Goal: Task Accomplishment & Management: Complete application form

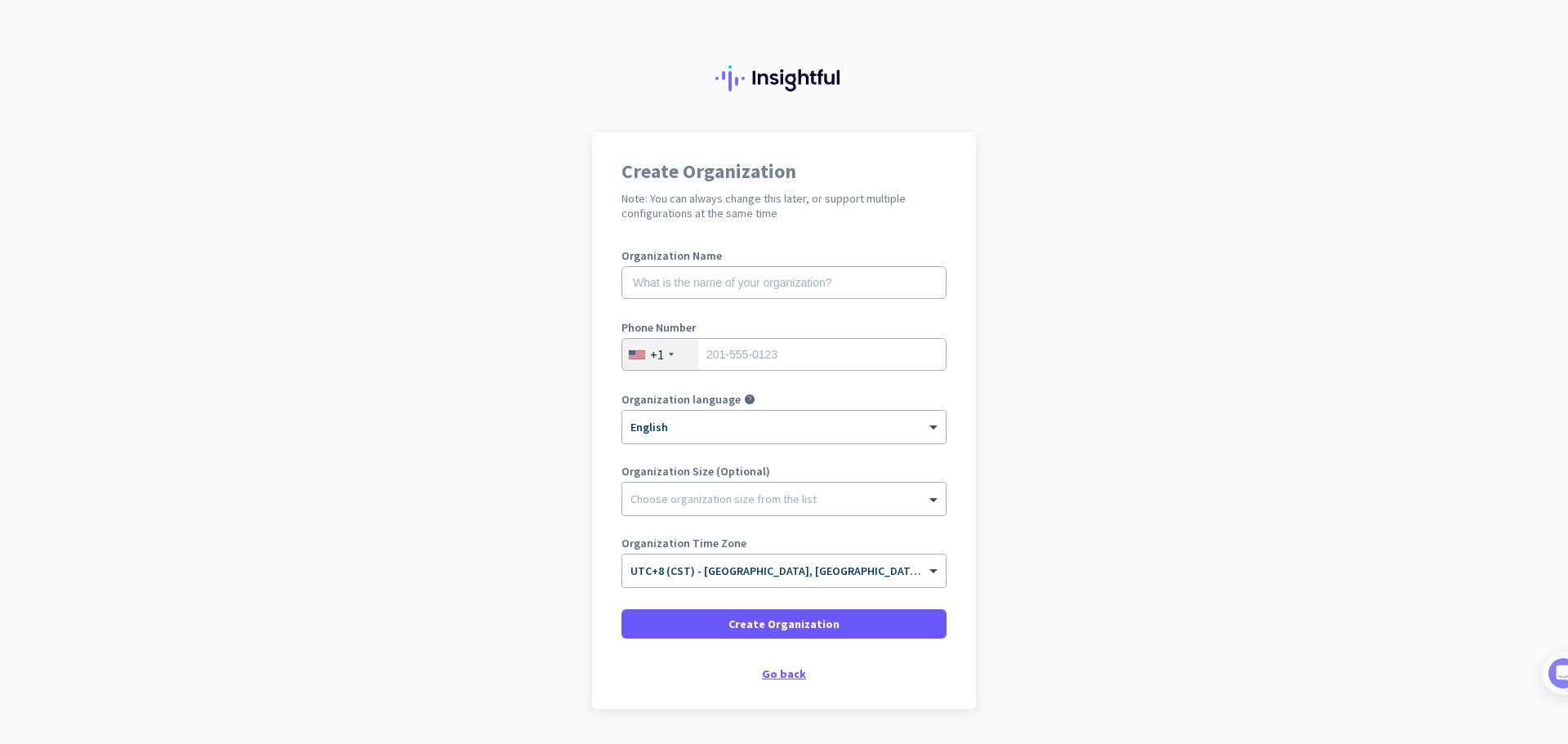
click at [782, 672] on div "Go back" at bounding box center [784, 673] width 325 height 12
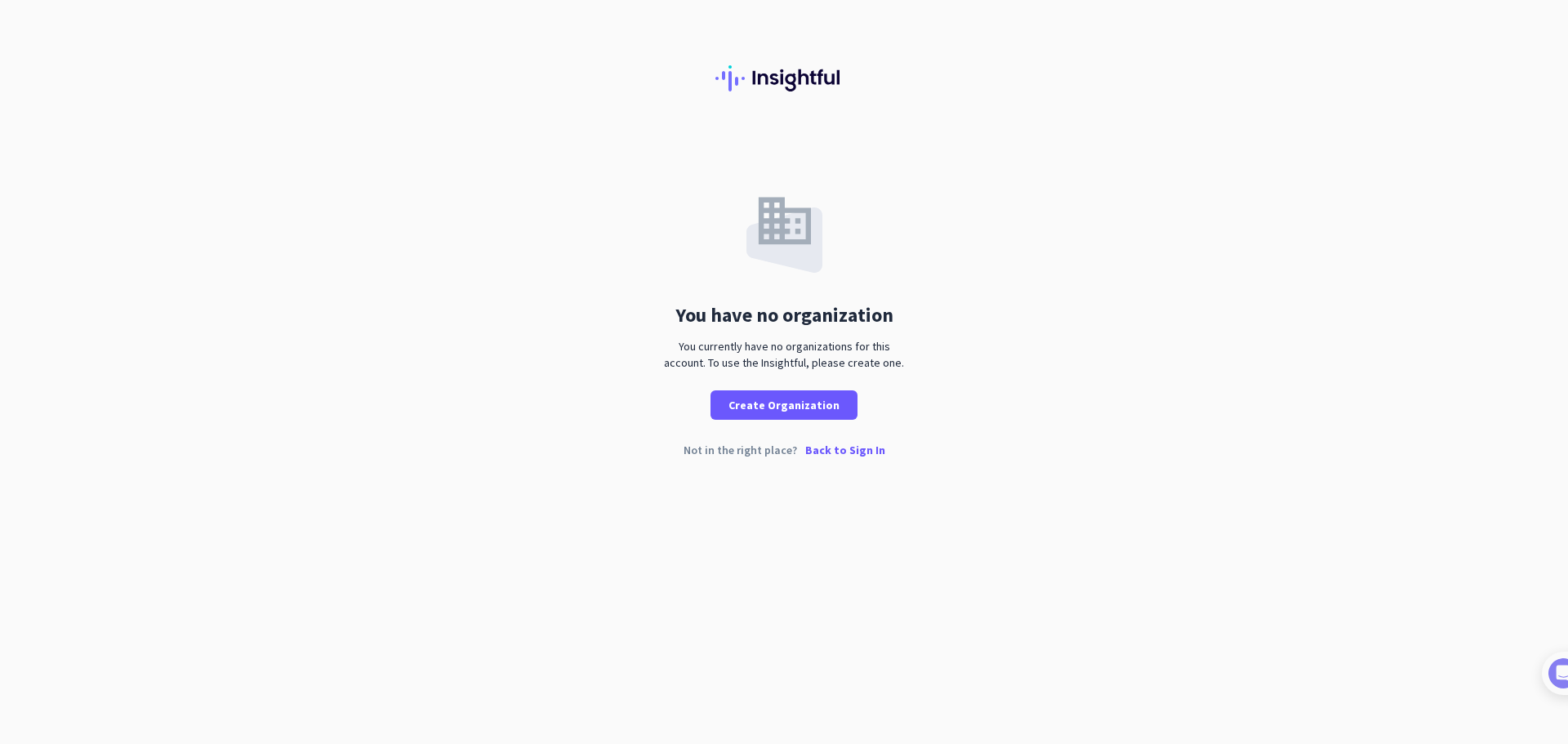
click at [847, 452] on p "Back to Sign In" at bounding box center [845, 450] width 80 height 12
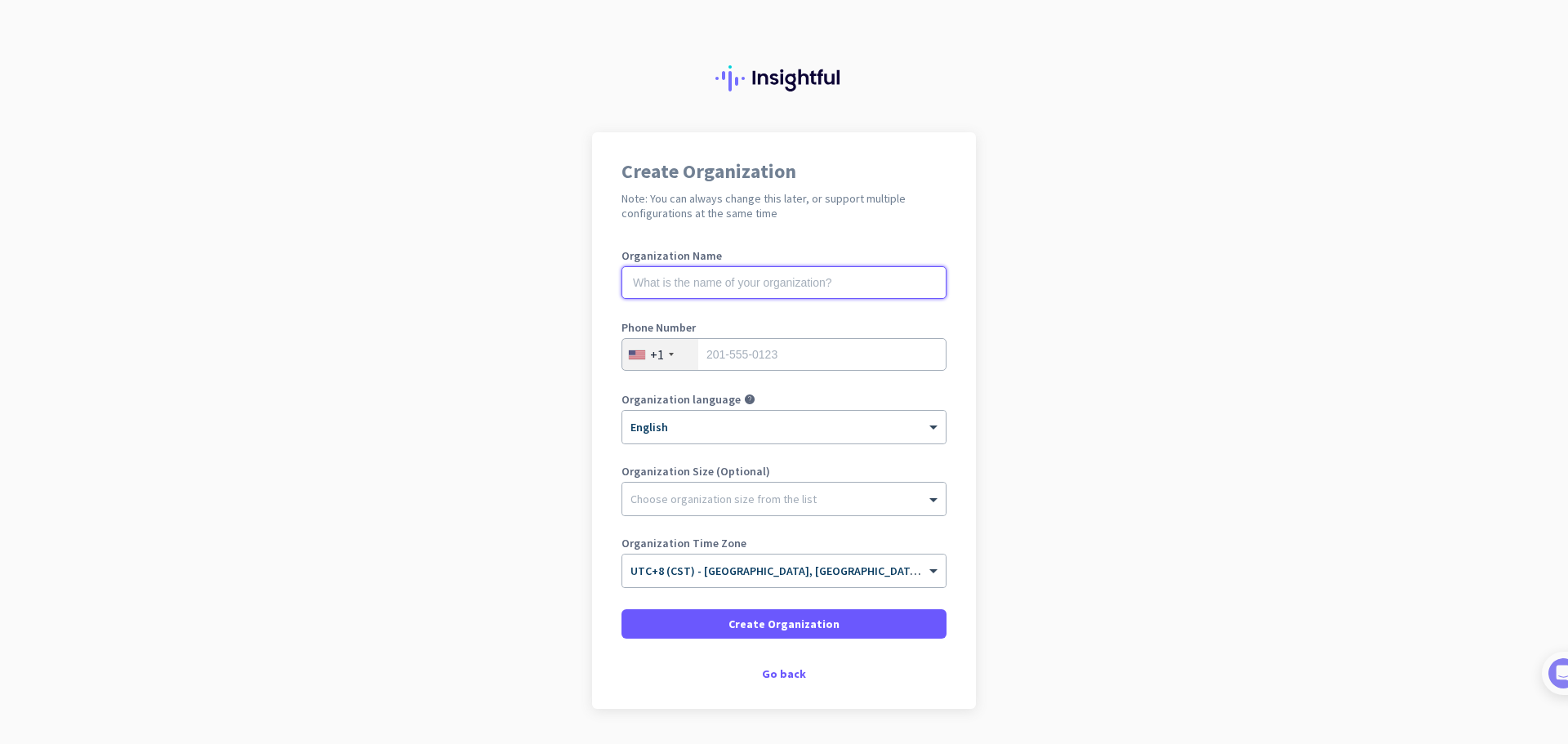
click at [723, 279] on input "text" at bounding box center [784, 282] width 325 height 33
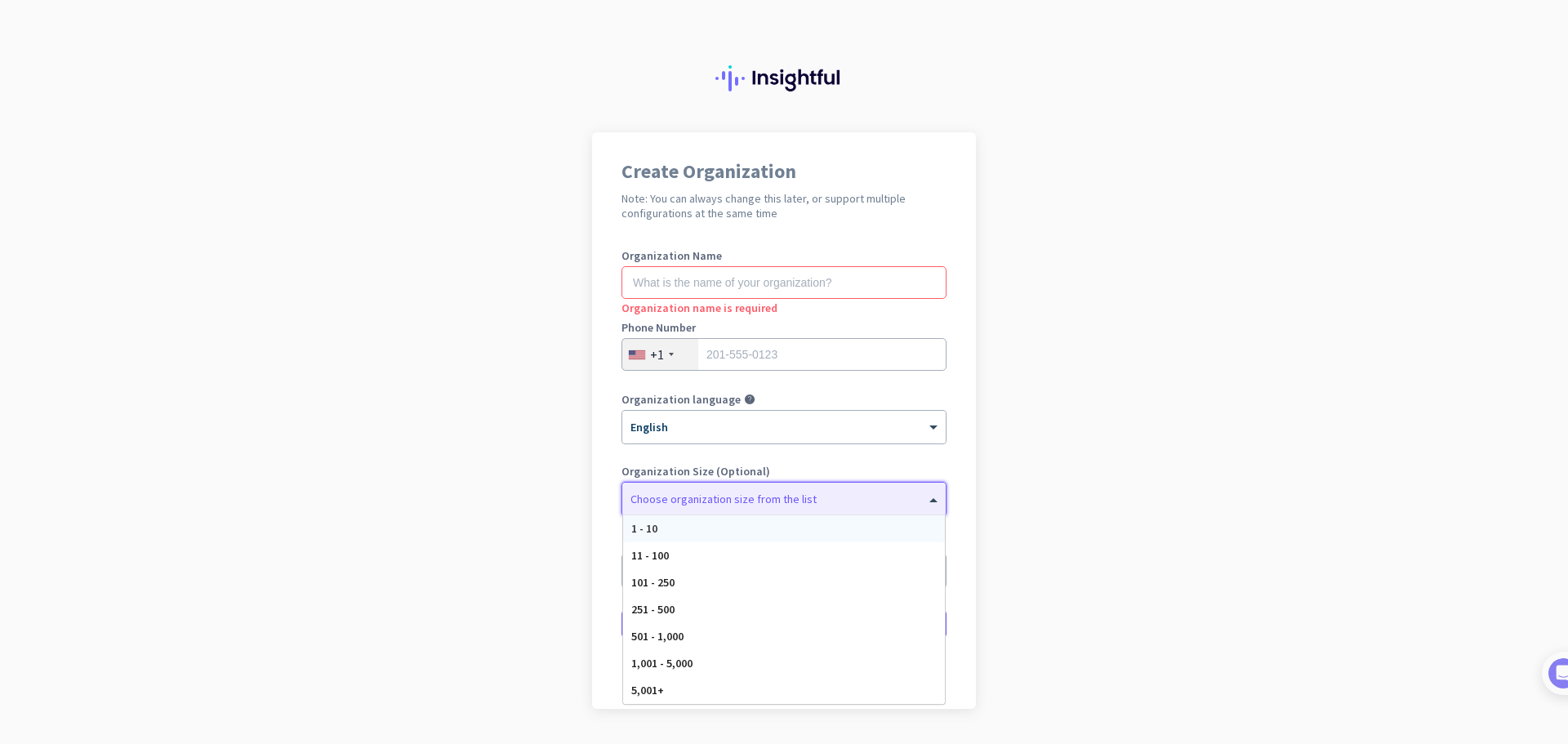
click at [784, 501] on div at bounding box center [784, 494] width 323 height 16
click at [1184, 430] on app-onboarding-organization "Create Organization Note: You can always change this later, or support multiple…" at bounding box center [784, 461] width 1568 height 658
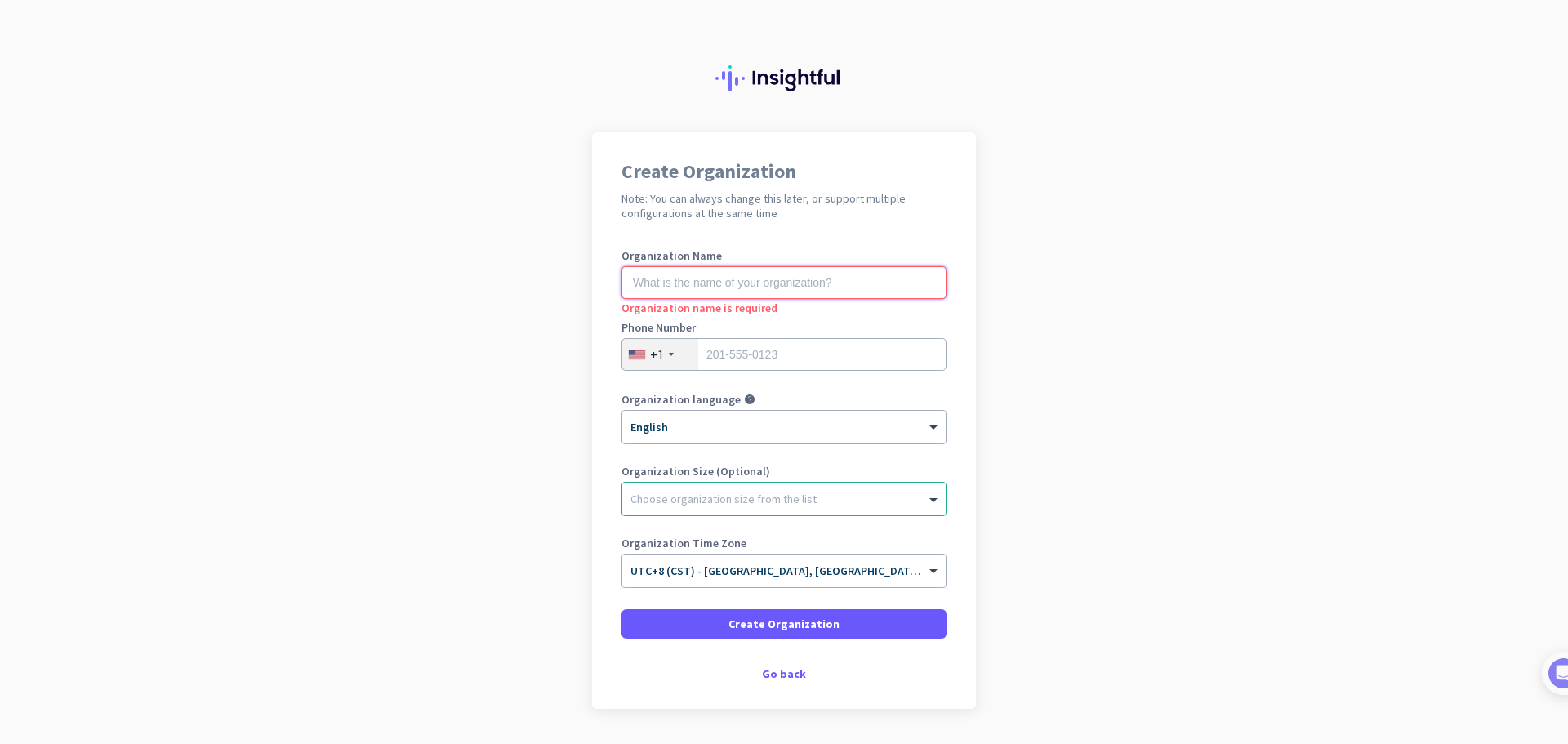
click at [774, 278] on input "text" at bounding box center [784, 282] width 325 height 33
type input "Beleb Software"
click at [659, 351] on div "+1" at bounding box center [660, 354] width 76 height 31
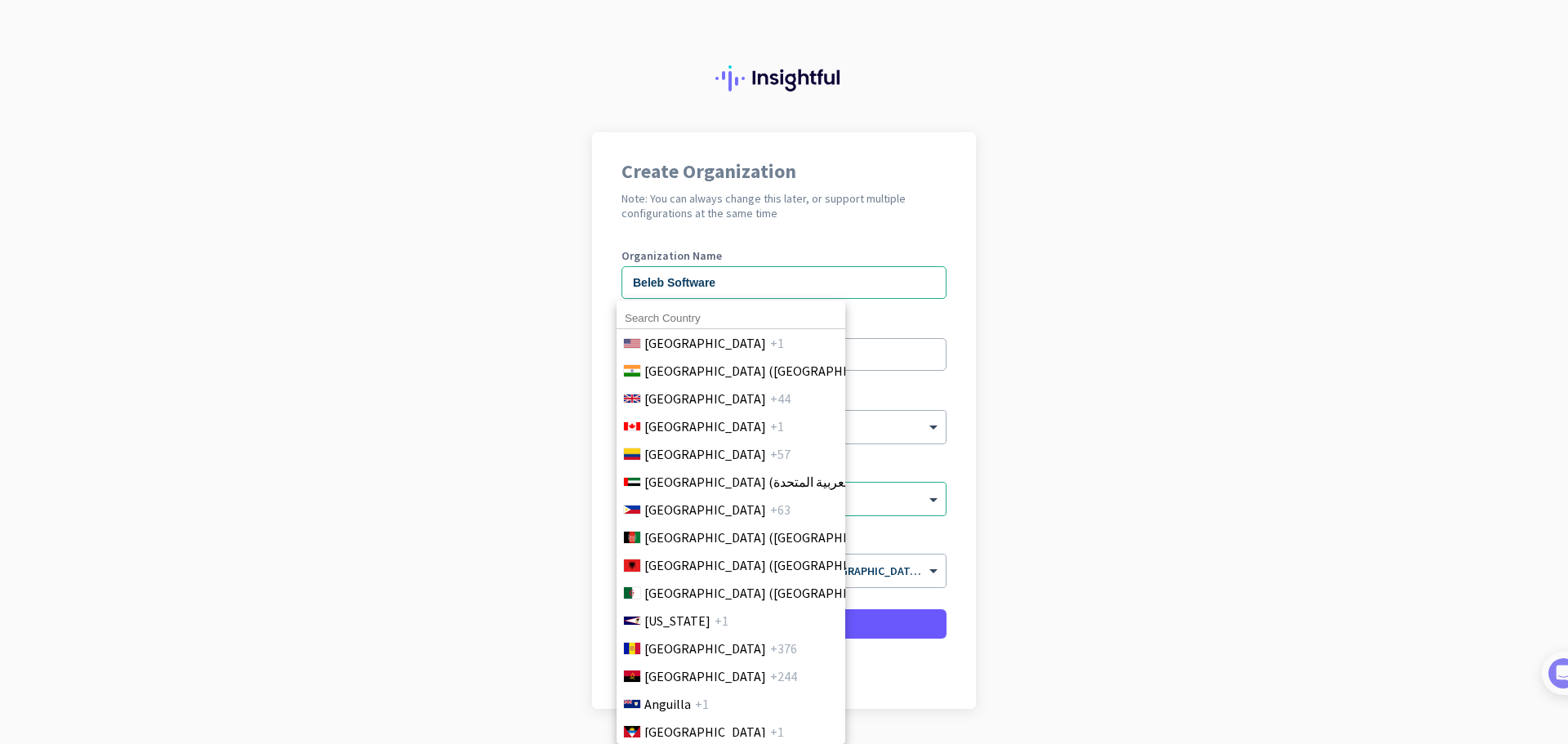
click at [704, 315] on input at bounding box center [731, 318] width 229 height 21
type input "phili"
click at [682, 516] on span "[GEOGRAPHIC_DATA]" at bounding box center [705, 510] width 122 height 20
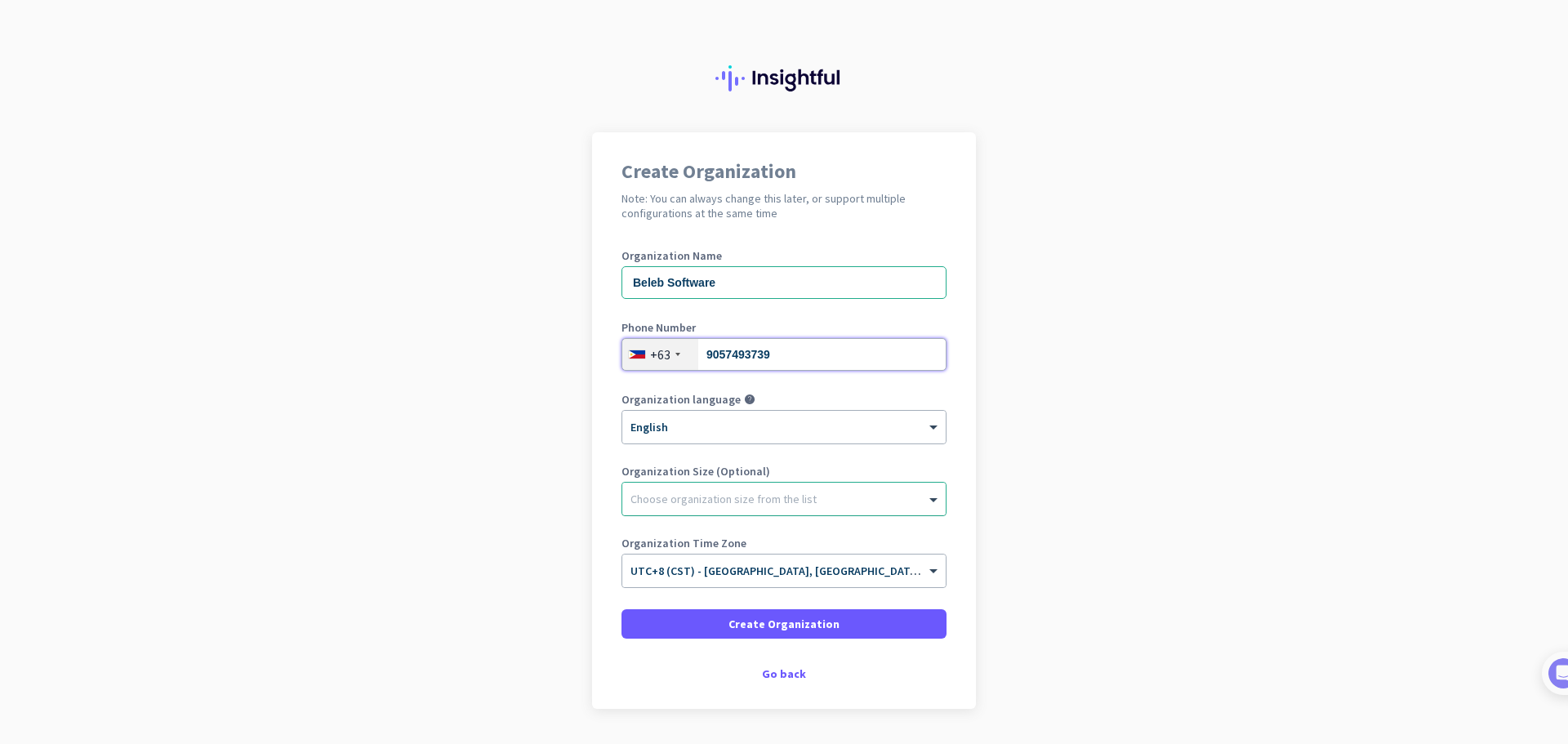
type input "9057493739"
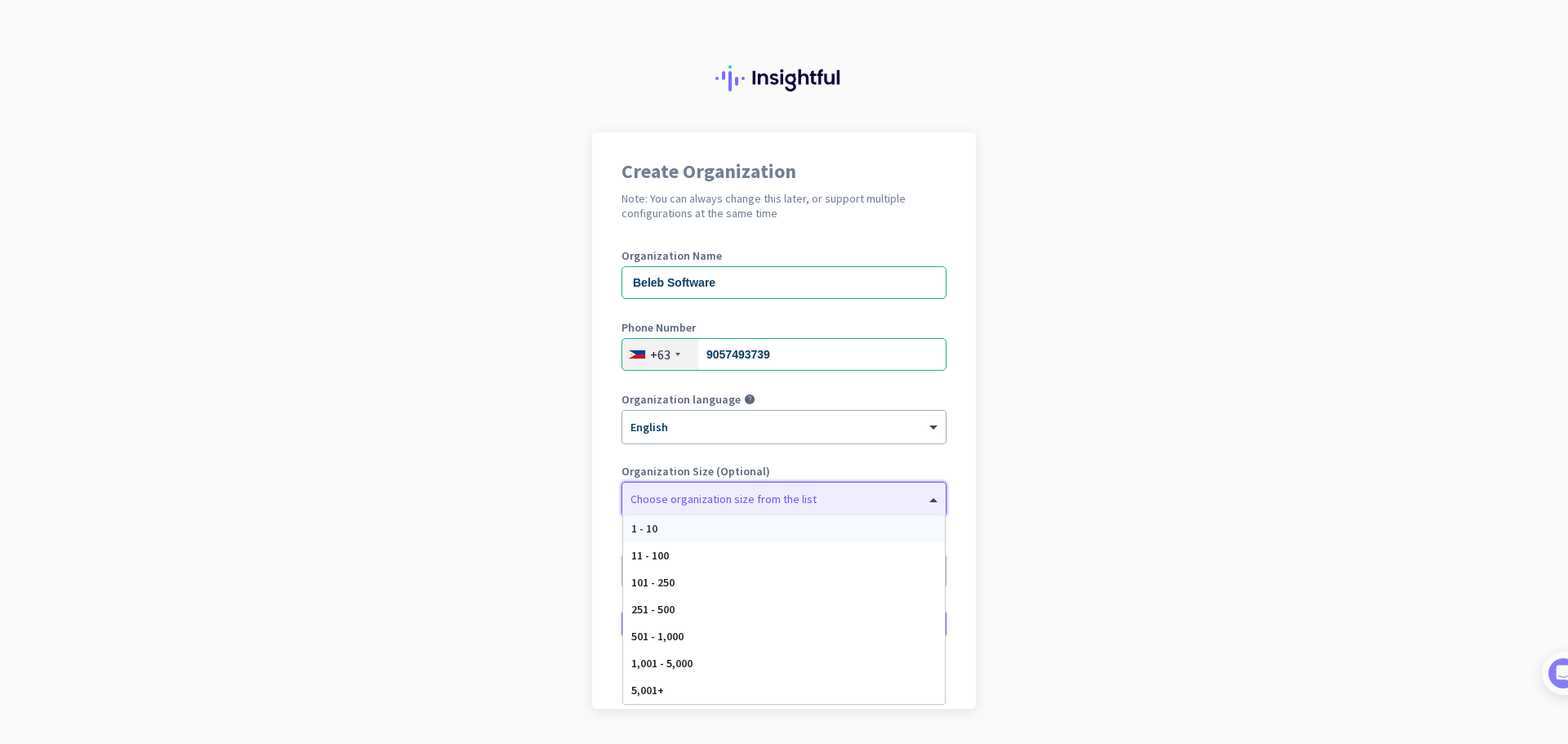
click at [707, 499] on div at bounding box center [784, 494] width 323 height 16
click at [692, 532] on div "1 - 10" at bounding box center [784, 529] width 322 height 27
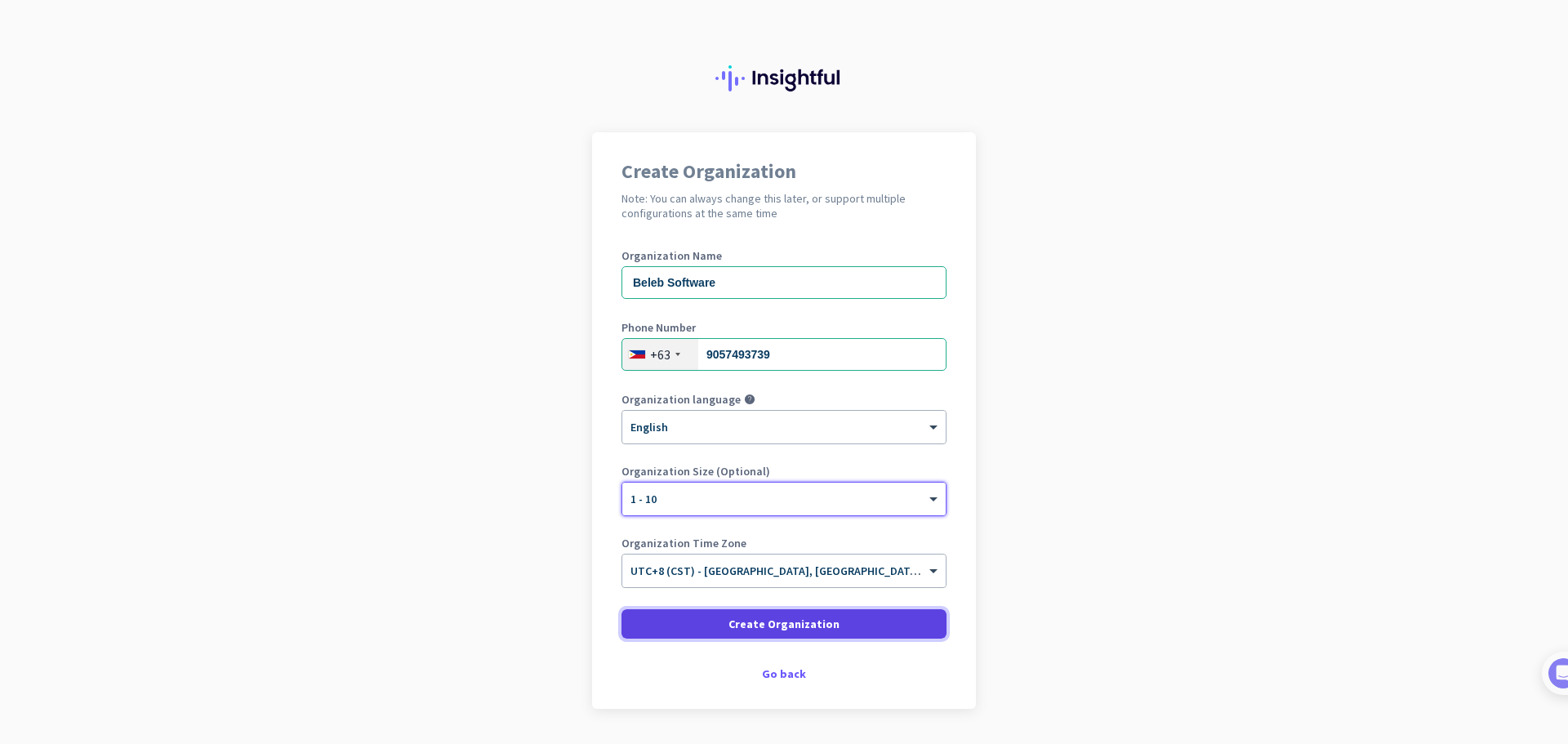
click at [779, 626] on span "Create Organization" at bounding box center [784, 624] width 111 height 16
click at [763, 626] on span "Create Organization" at bounding box center [784, 624] width 111 height 16
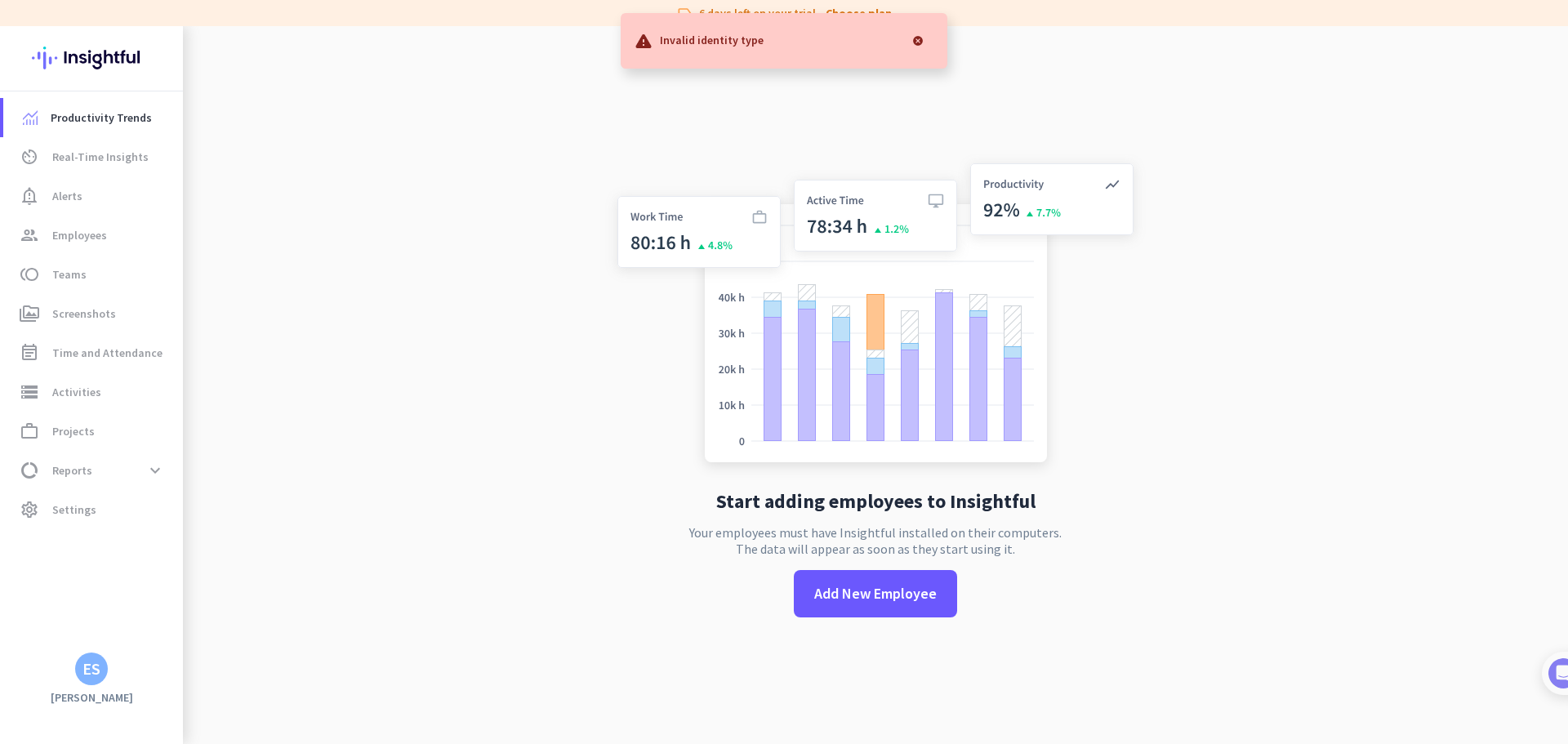
click at [915, 41] on div at bounding box center [918, 41] width 33 height 33
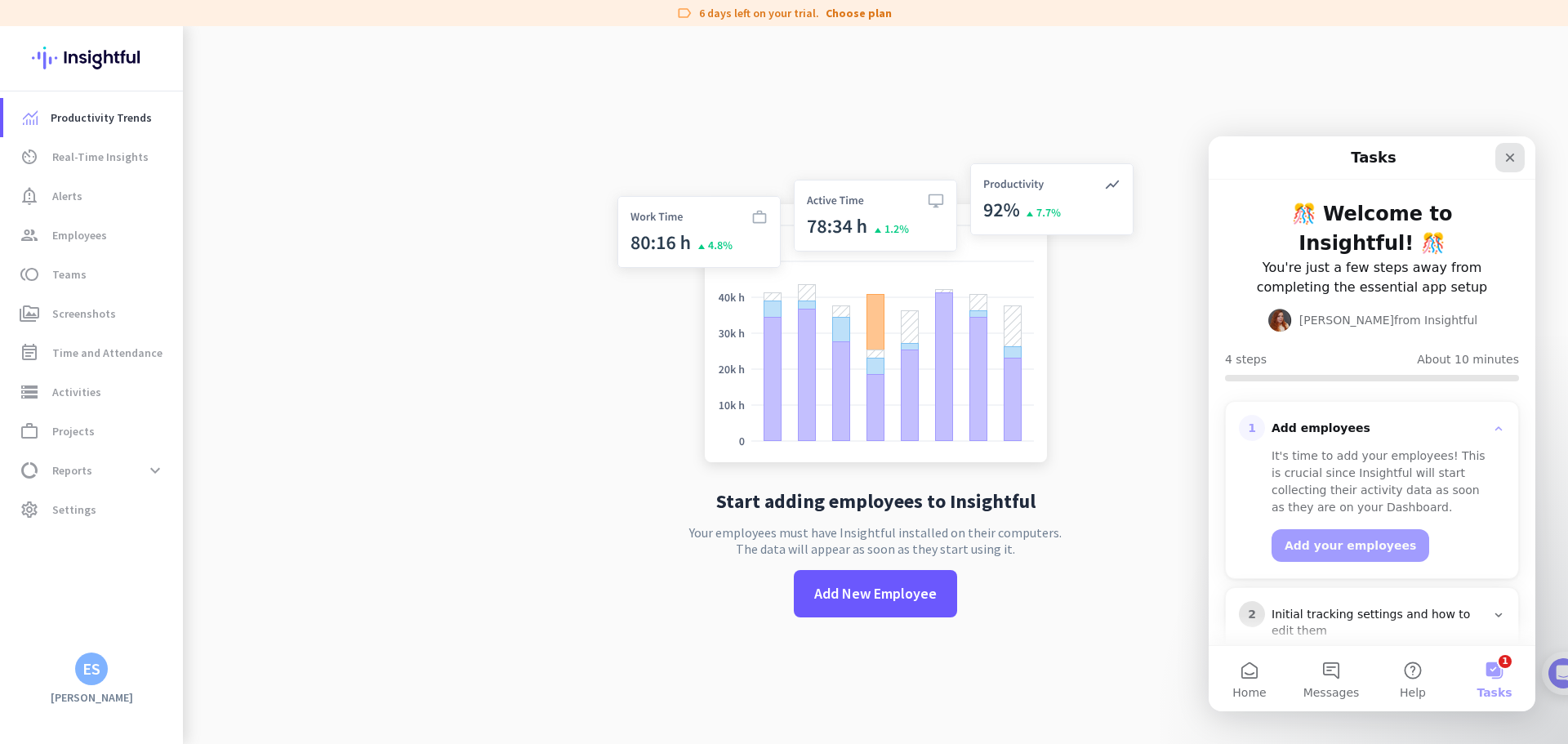
click at [1511, 155] on icon "Close" at bounding box center [1510, 158] width 13 height 13
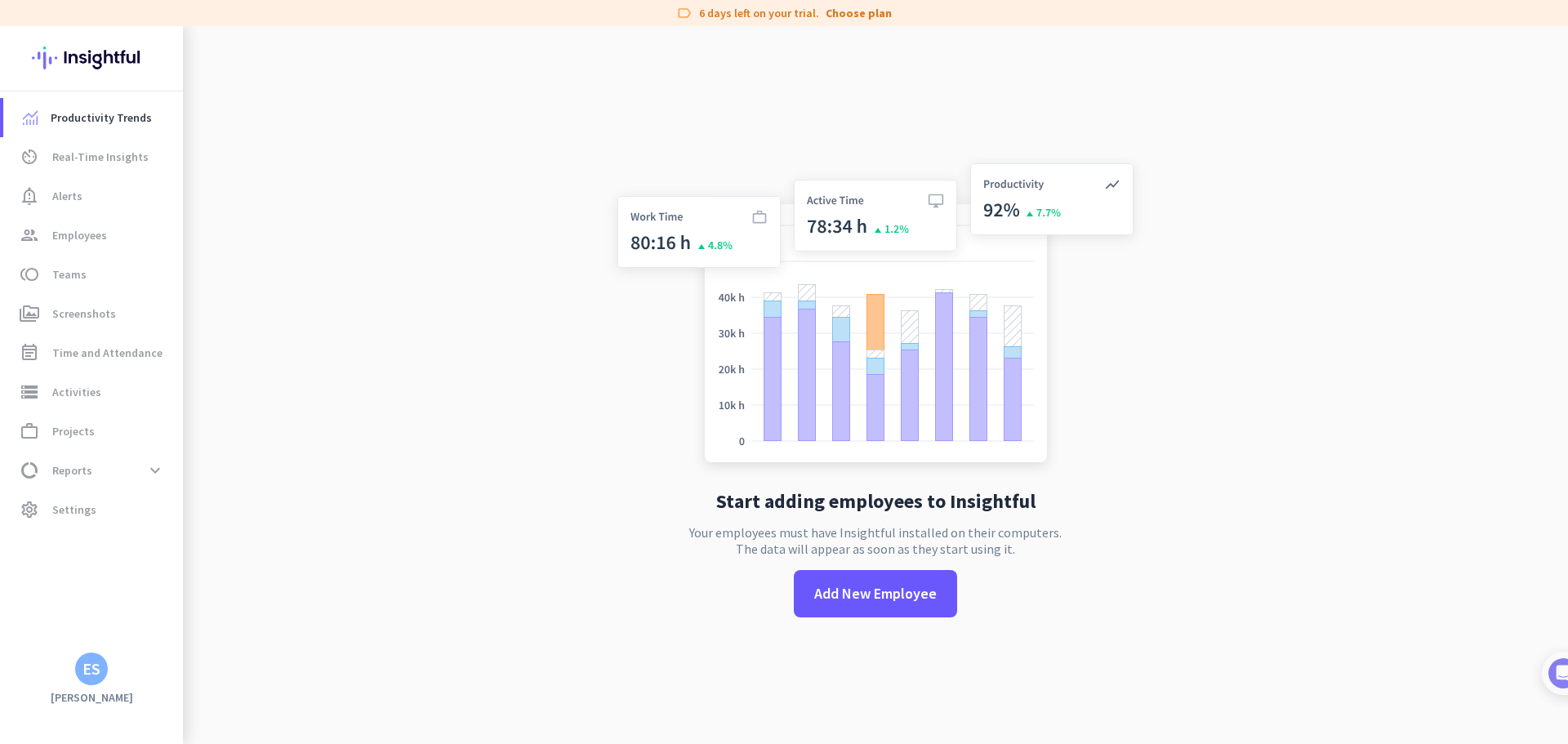
click at [97, 674] on div "ES" at bounding box center [92, 668] width 18 height 16
click at [175, 642] on span "Sign out" at bounding box center [179, 637] width 98 height 15
